Goal: Task Accomplishment & Management: Complete application form

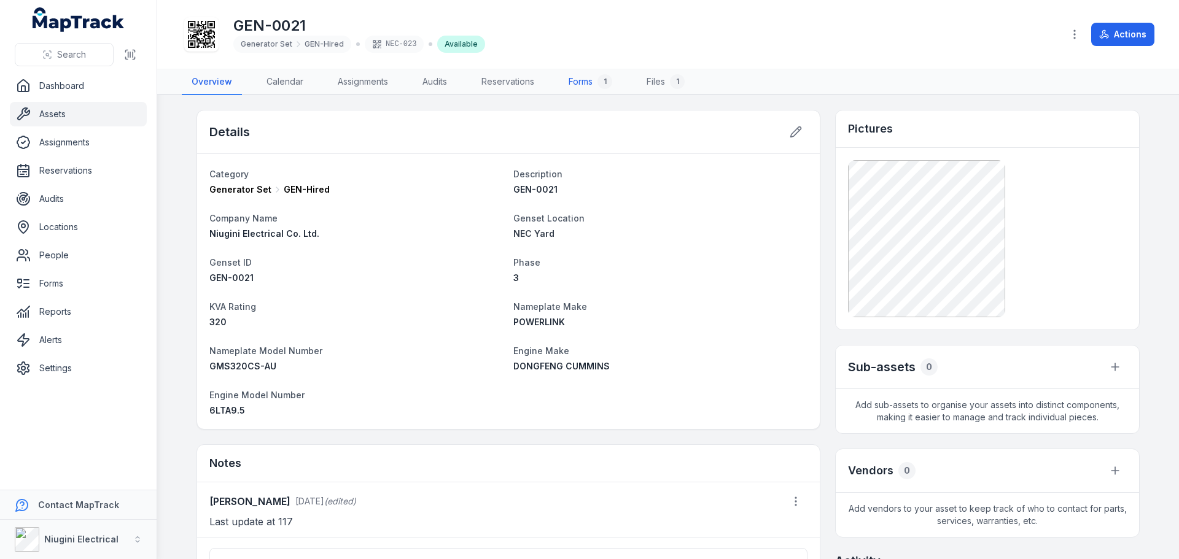
click at [586, 88] on link "Forms 1" at bounding box center [590, 82] width 63 height 26
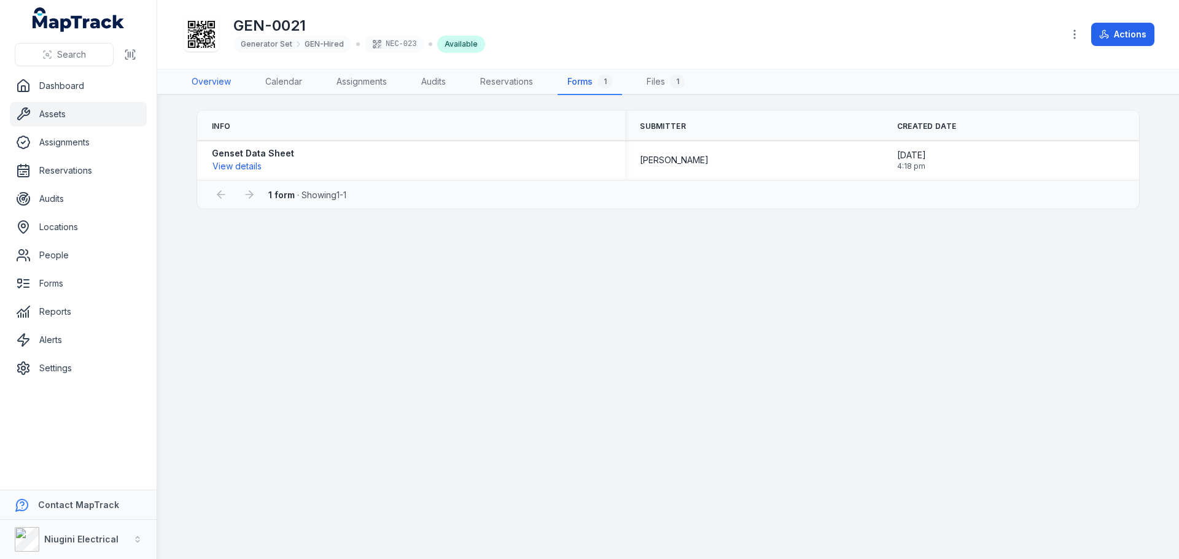
click at [201, 81] on link "Overview" at bounding box center [211, 82] width 59 height 26
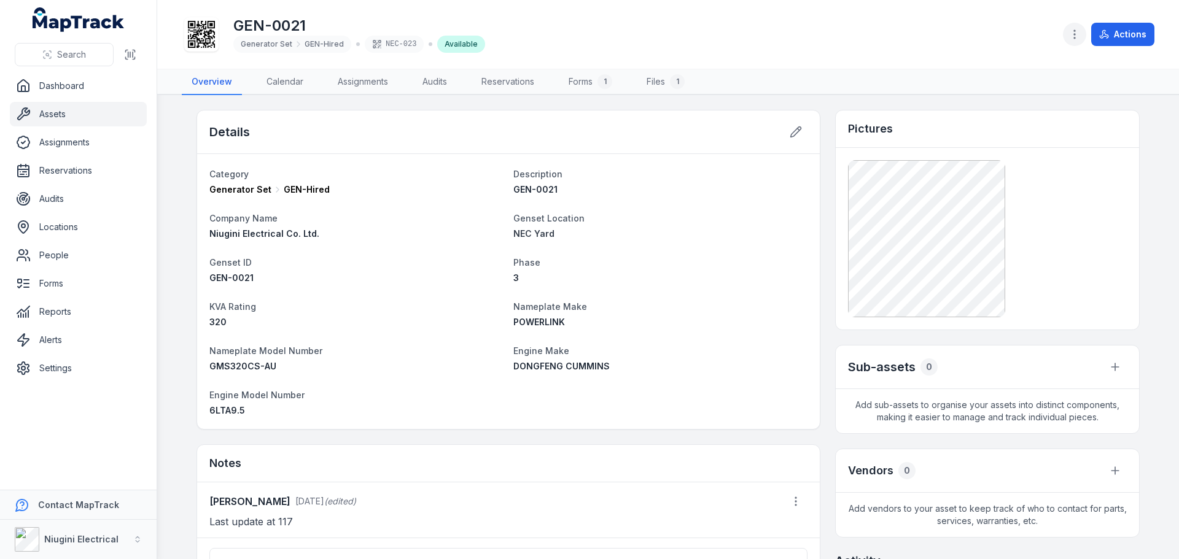
click at [1072, 34] on icon "button" at bounding box center [1075, 34] width 12 height 12
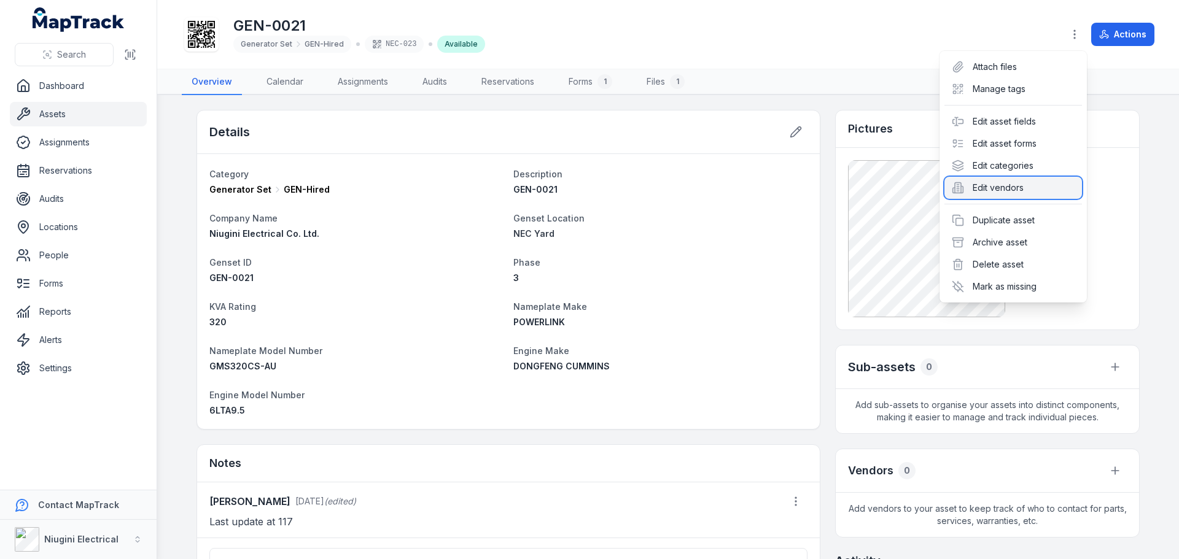
click at [994, 191] on div "Edit vendors" at bounding box center [1013, 188] width 138 height 22
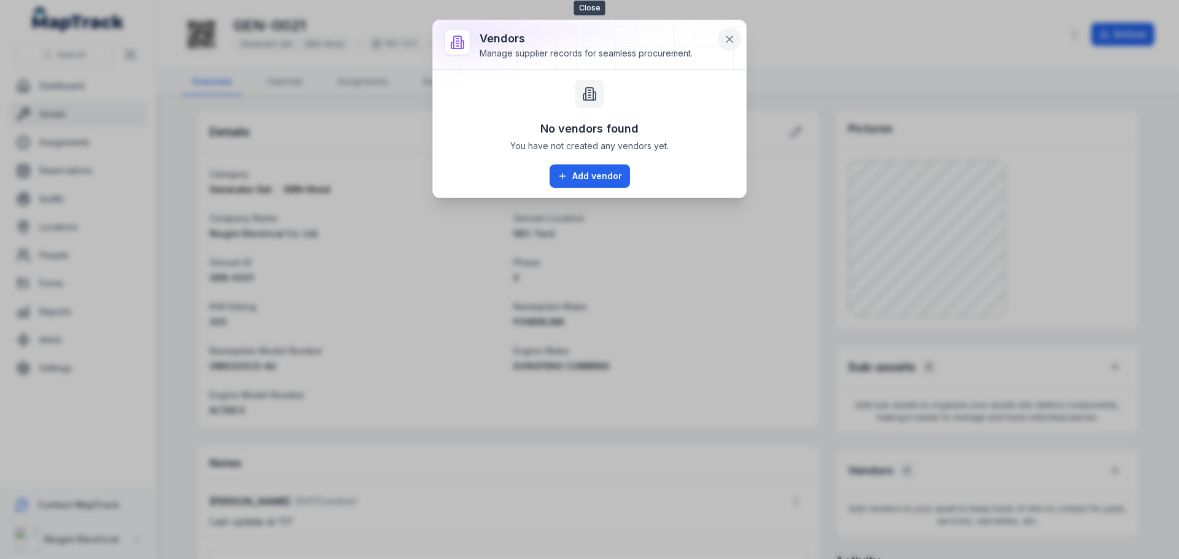
click at [728, 39] on icon at bounding box center [729, 39] width 12 height 12
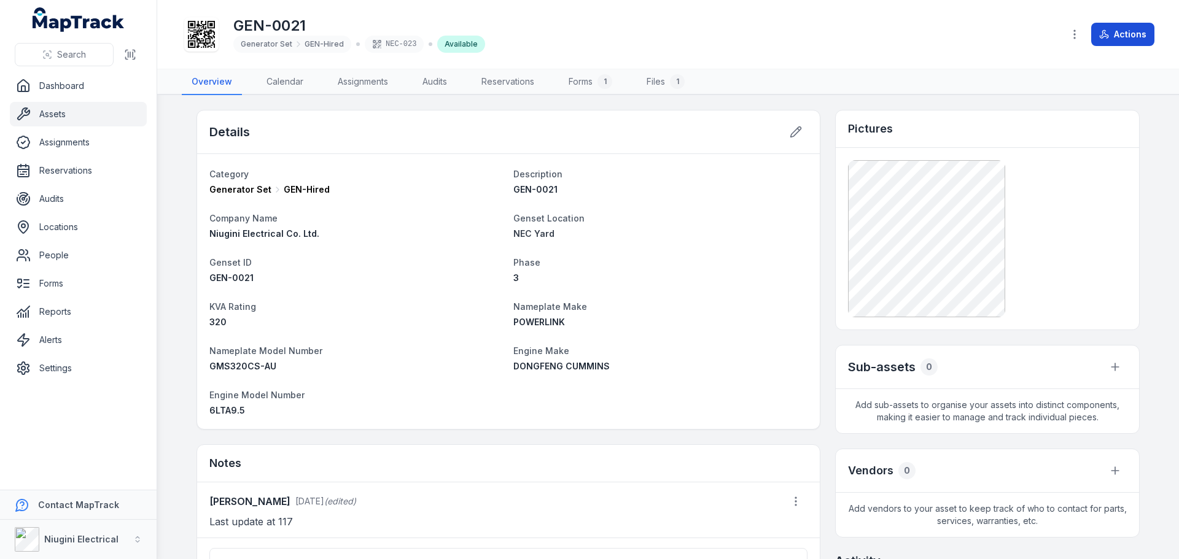
click at [1133, 36] on button "Actions" at bounding box center [1122, 34] width 63 height 23
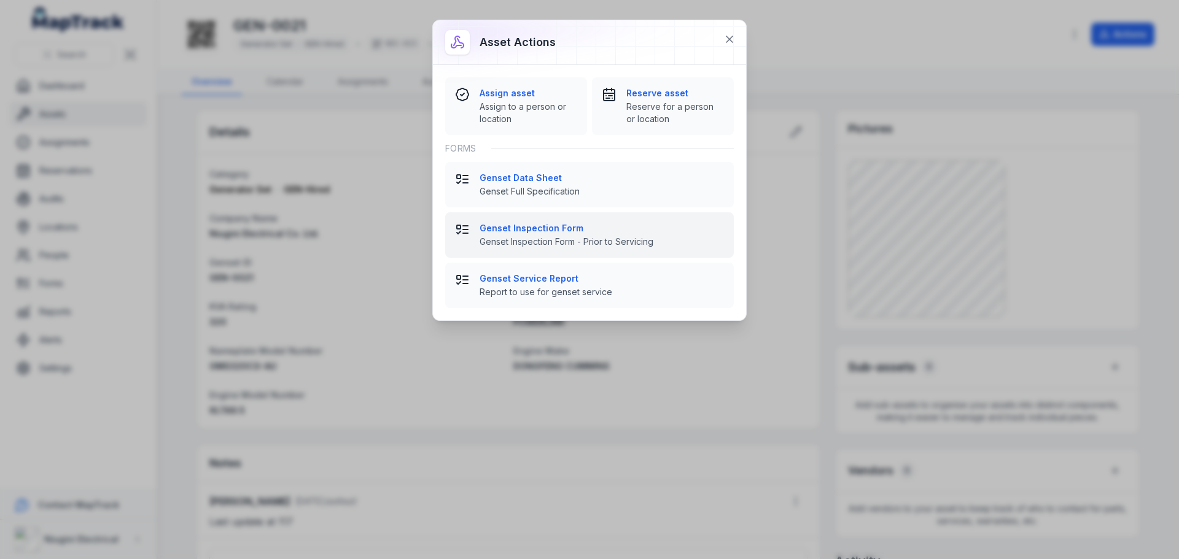
click at [511, 238] on span "Genset Inspection Form - Prior to Servicing" at bounding box center [602, 242] width 244 height 12
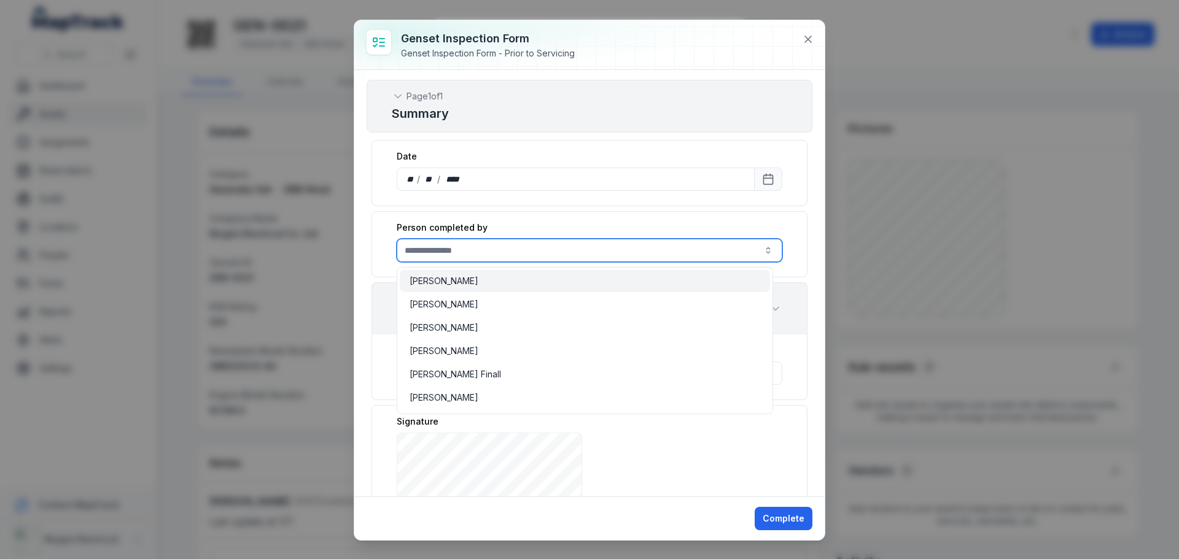
click at [758, 248] on button "button" at bounding box center [768, 250] width 28 height 23
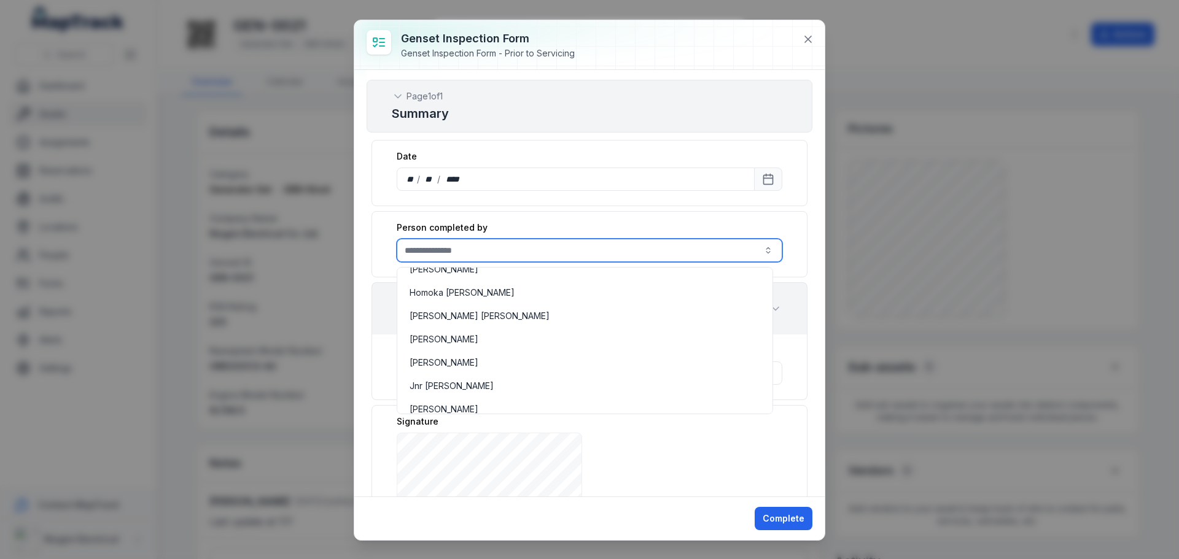
scroll to position [430, 0]
click at [761, 249] on button "button" at bounding box center [768, 250] width 28 height 23
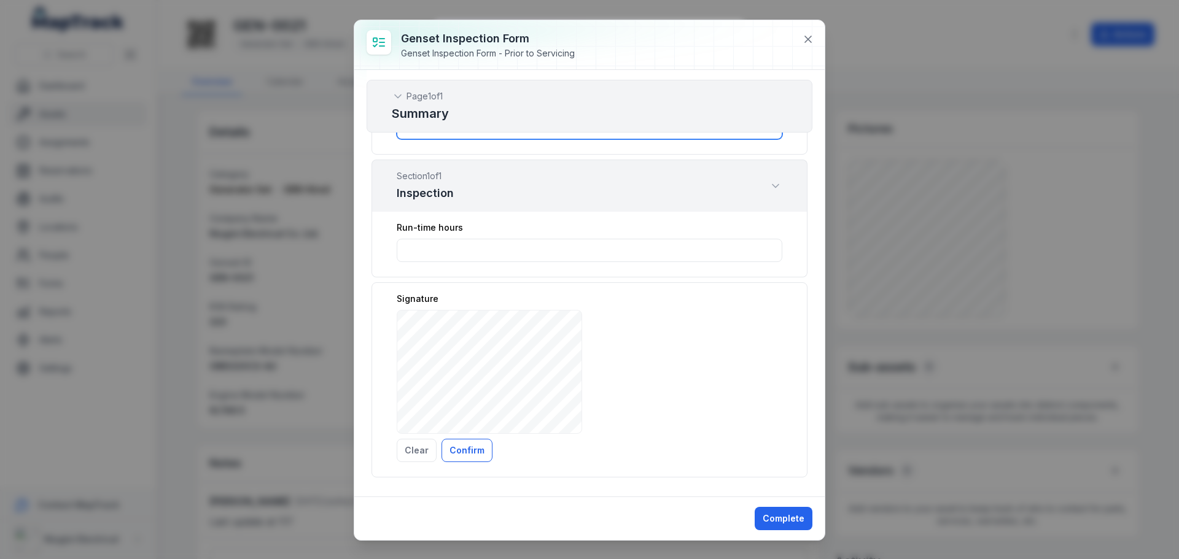
scroll to position [61, 0]
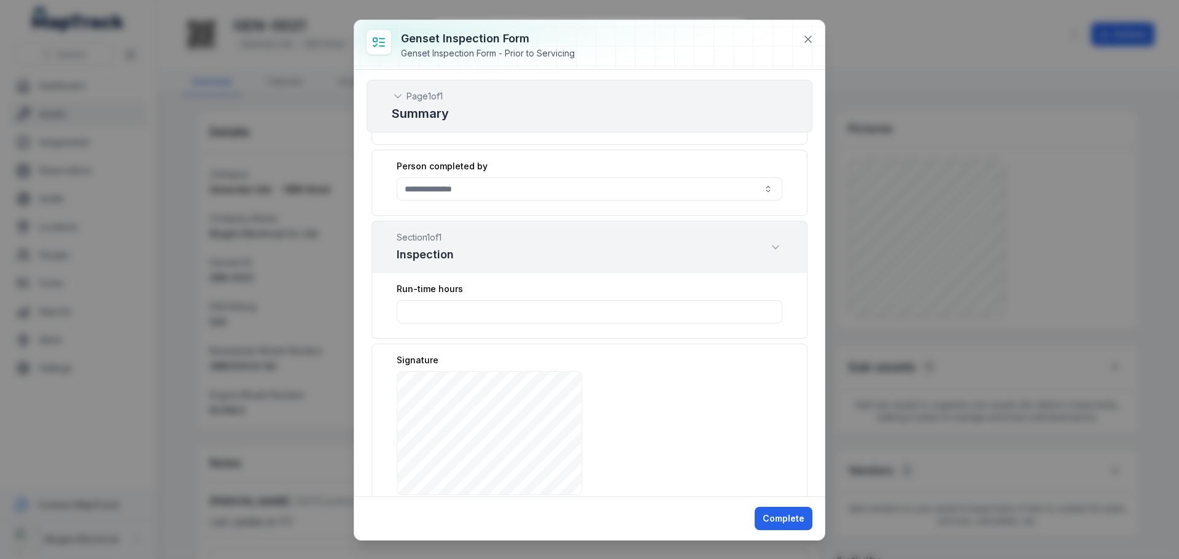
click at [773, 249] on icon "Expand" at bounding box center [776, 247] width 6 height 3
click at [769, 249] on icon "Expand" at bounding box center [775, 247] width 12 height 12
click at [773, 249] on icon "Expand" at bounding box center [776, 247] width 6 height 3
click at [769, 249] on icon "Expand" at bounding box center [775, 247] width 12 height 12
click at [761, 314] on input "**" at bounding box center [590, 311] width 386 height 23
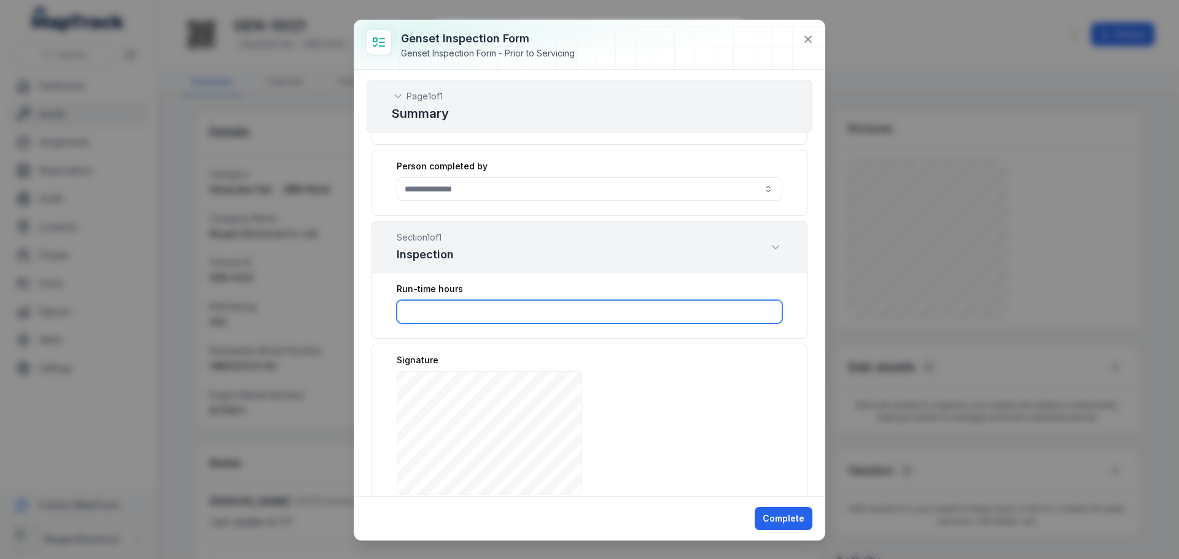
click at [762, 309] on input "*" at bounding box center [590, 311] width 386 height 23
click at [758, 309] on input "*" at bounding box center [590, 311] width 386 height 23
type input "*"
click at [761, 316] on input "*" at bounding box center [590, 311] width 386 height 23
click at [593, 173] on div "Person completed by" at bounding box center [590, 183] width 436 height 66
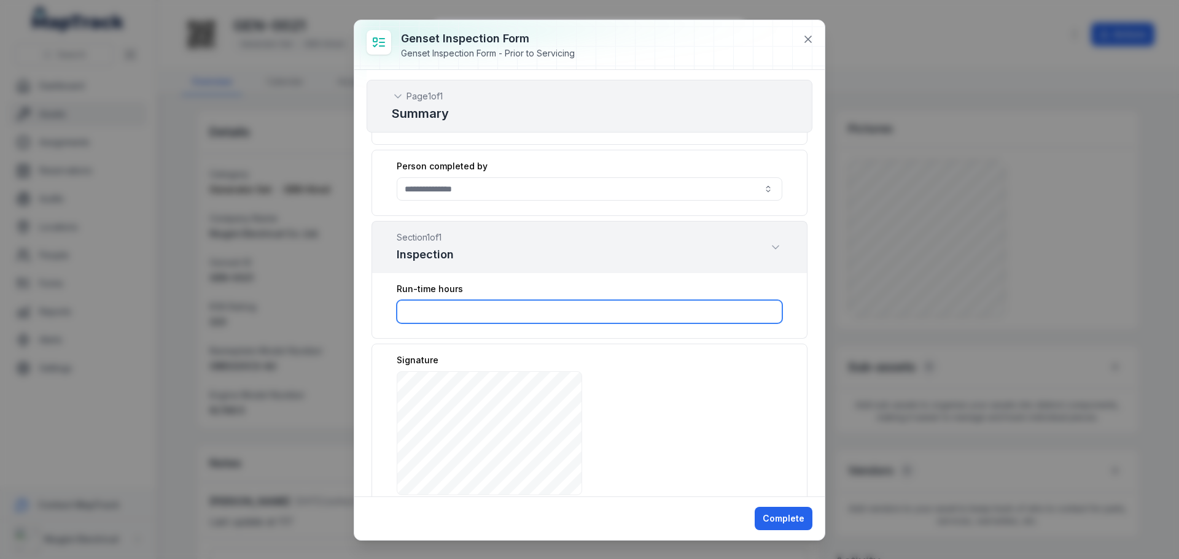
click at [451, 321] on input "*" at bounding box center [590, 311] width 386 height 23
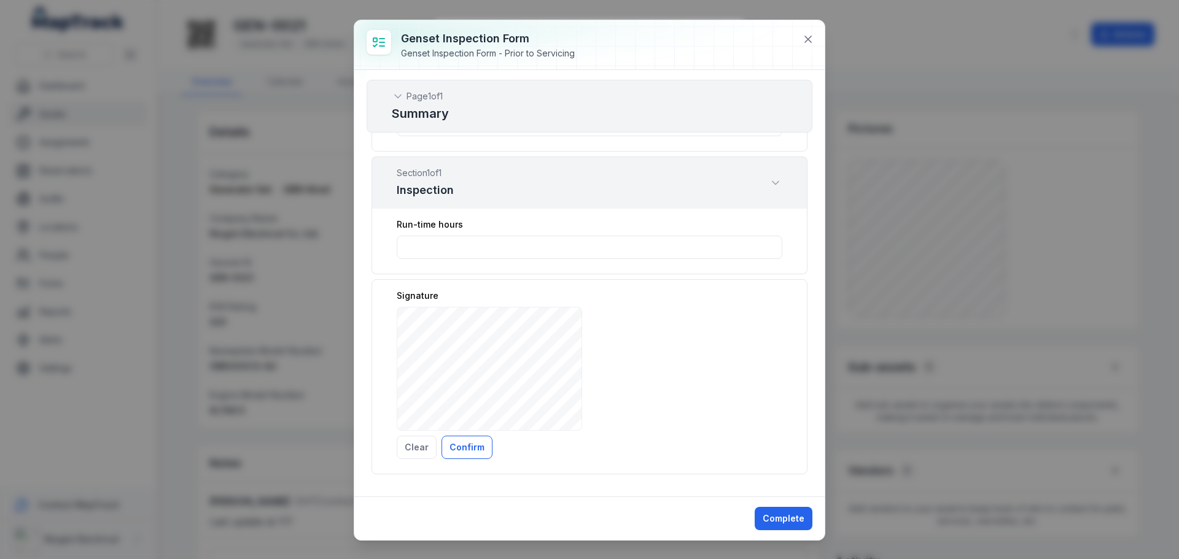
scroll to position [128, 0]
click at [420, 447] on button "Clear" at bounding box center [417, 445] width 40 height 23
click at [418, 448] on button "Clear" at bounding box center [417, 445] width 40 height 23
click at [806, 42] on icon at bounding box center [808, 39] width 6 height 6
